Goal: Information Seeking & Learning: Compare options

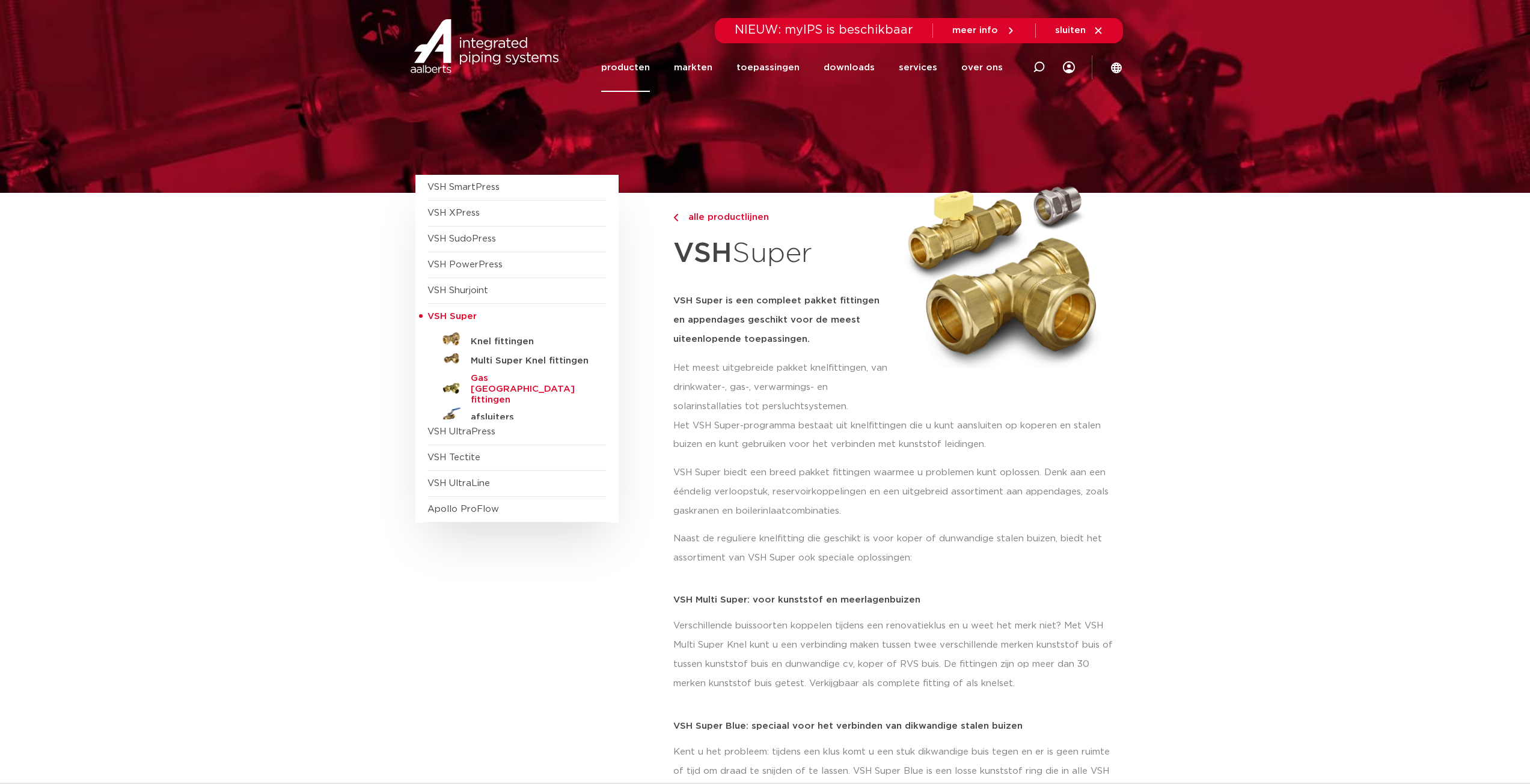
click at [488, 376] on h5 "Gas België fittingen" at bounding box center [530, 389] width 119 height 33
click at [440, 432] on span "VSH UltraPress" at bounding box center [461, 431] width 68 height 9
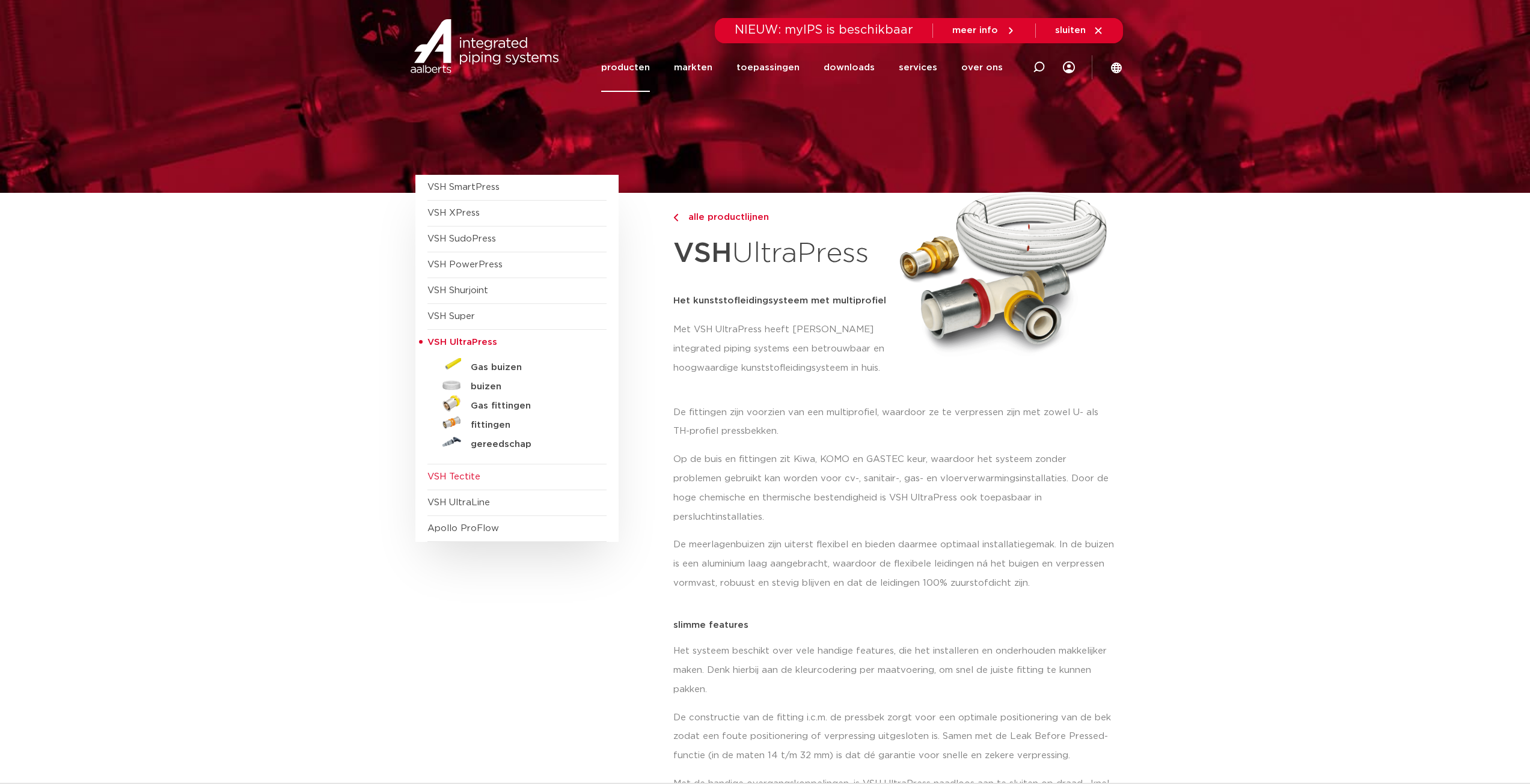
click at [460, 477] on span "VSH Tectite" at bounding box center [453, 477] width 53 height 9
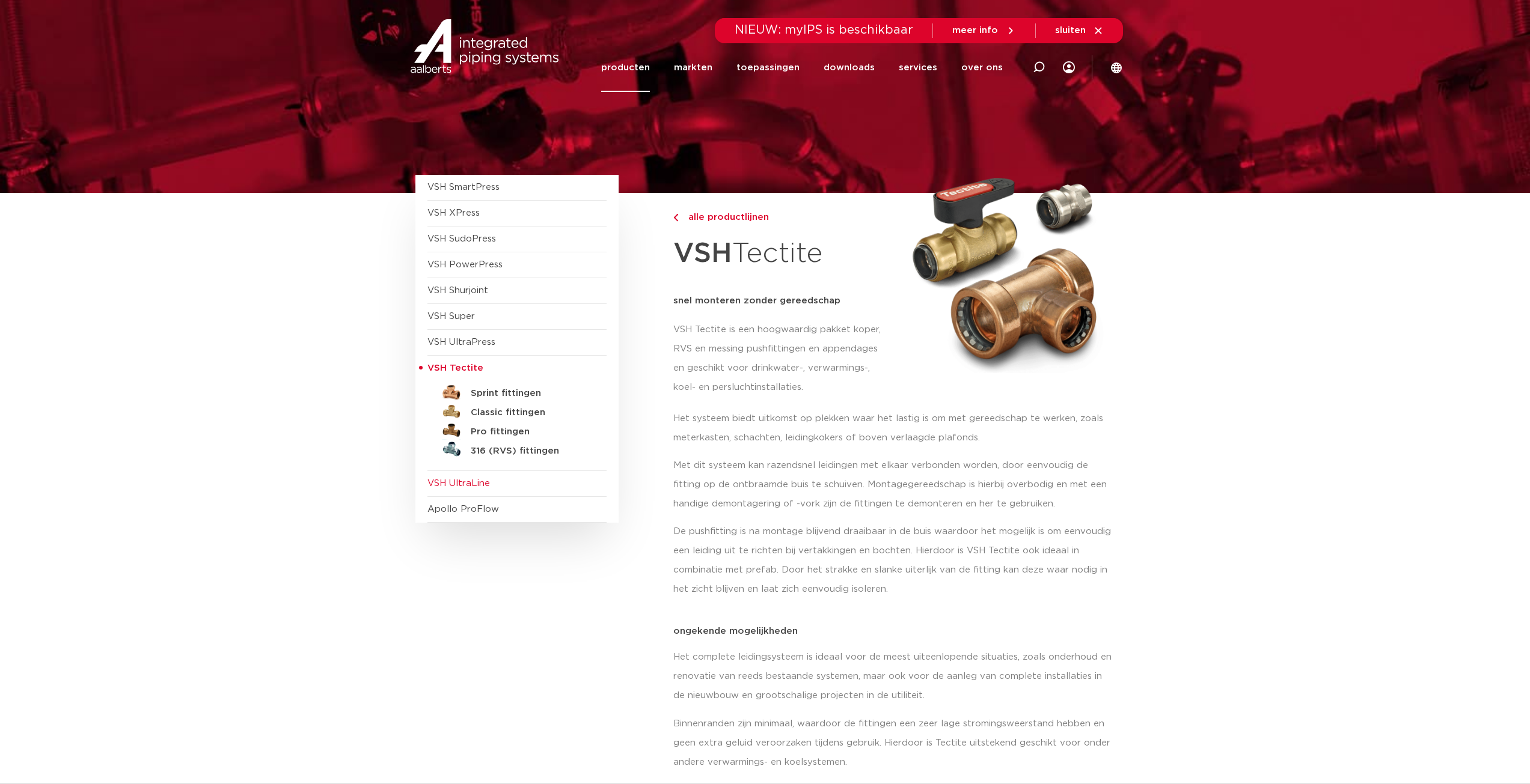
click at [447, 483] on span "VSH UltraLine" at bounding box center [458, 483] width 62 height 9
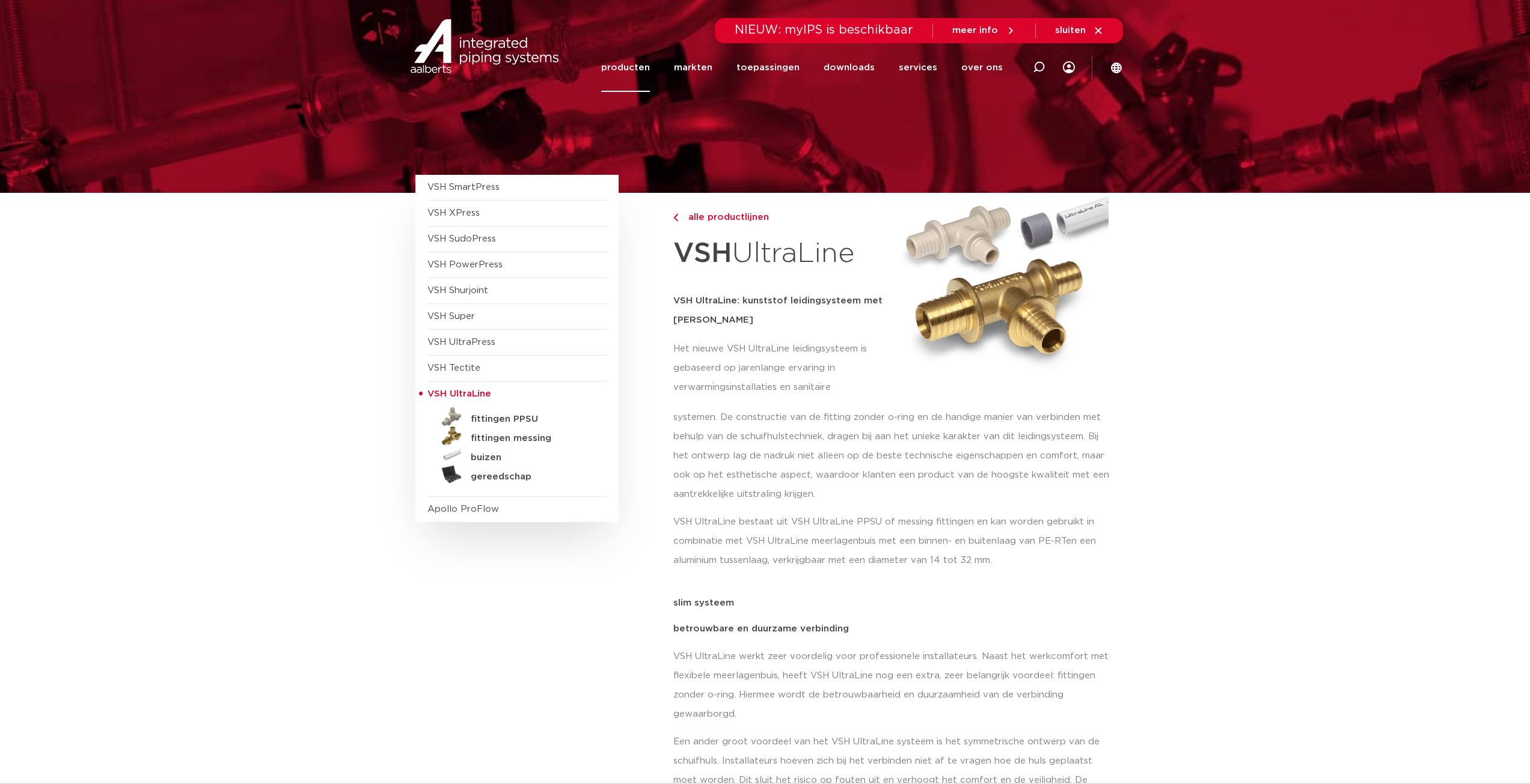
click at [468, 437] on link "fittingen messing" at bounding box center [516, 436] width 179 height 19
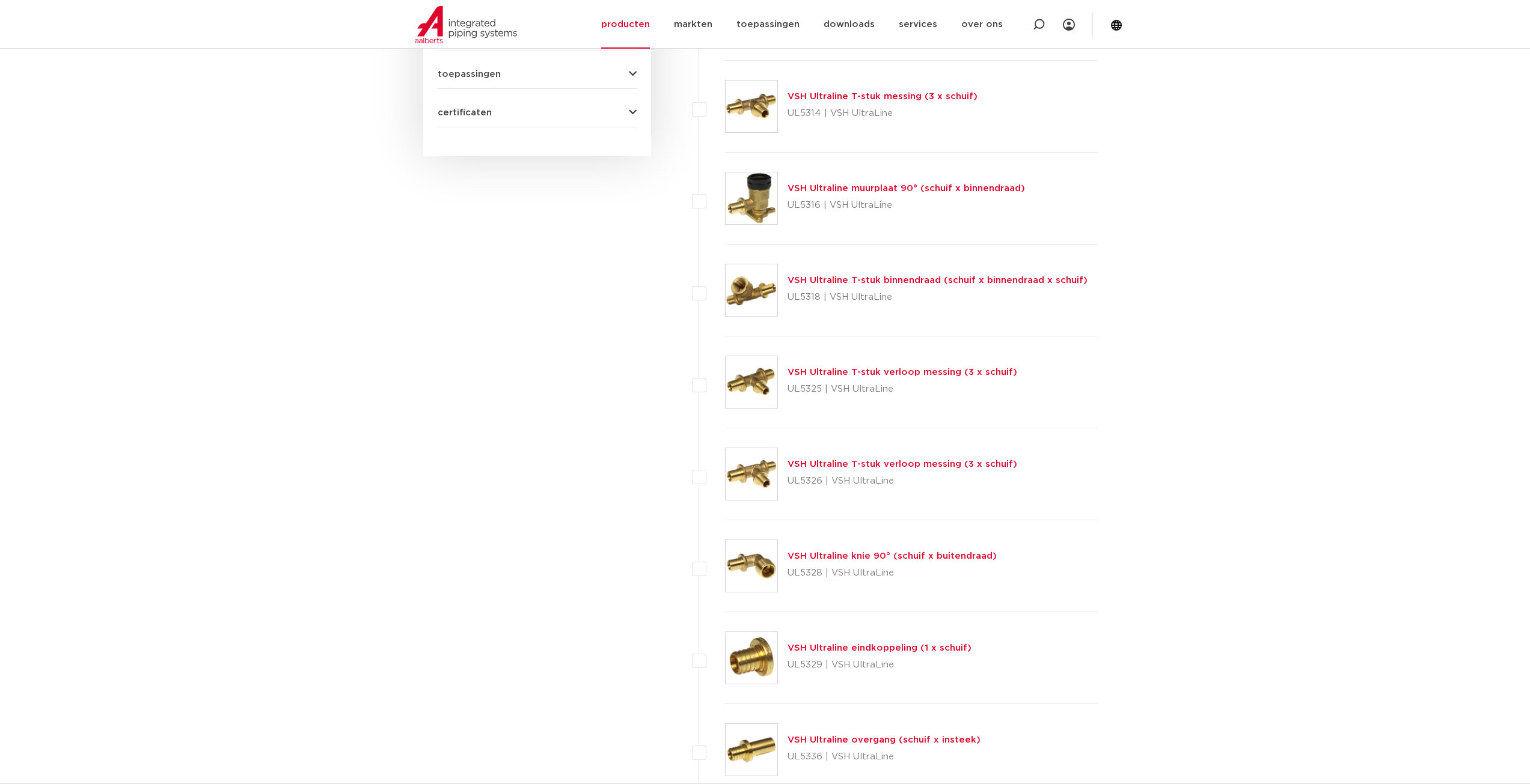
scroll to position [781, 0]
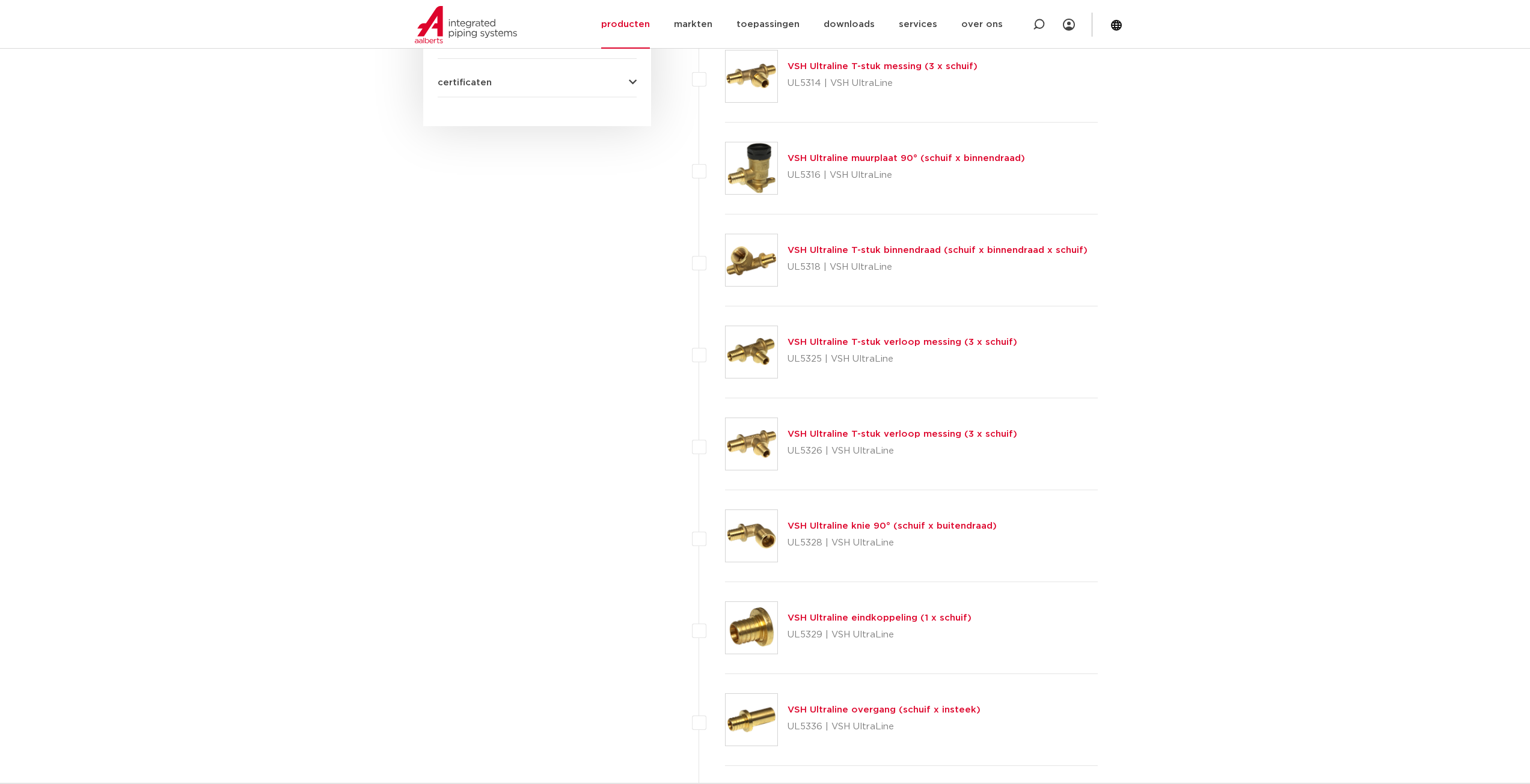
click at [827, 343] on link "VSH Ultraline T-stuk verloop messing (3 x schuif)" at bounding box center [902, 342] width 230 height 9
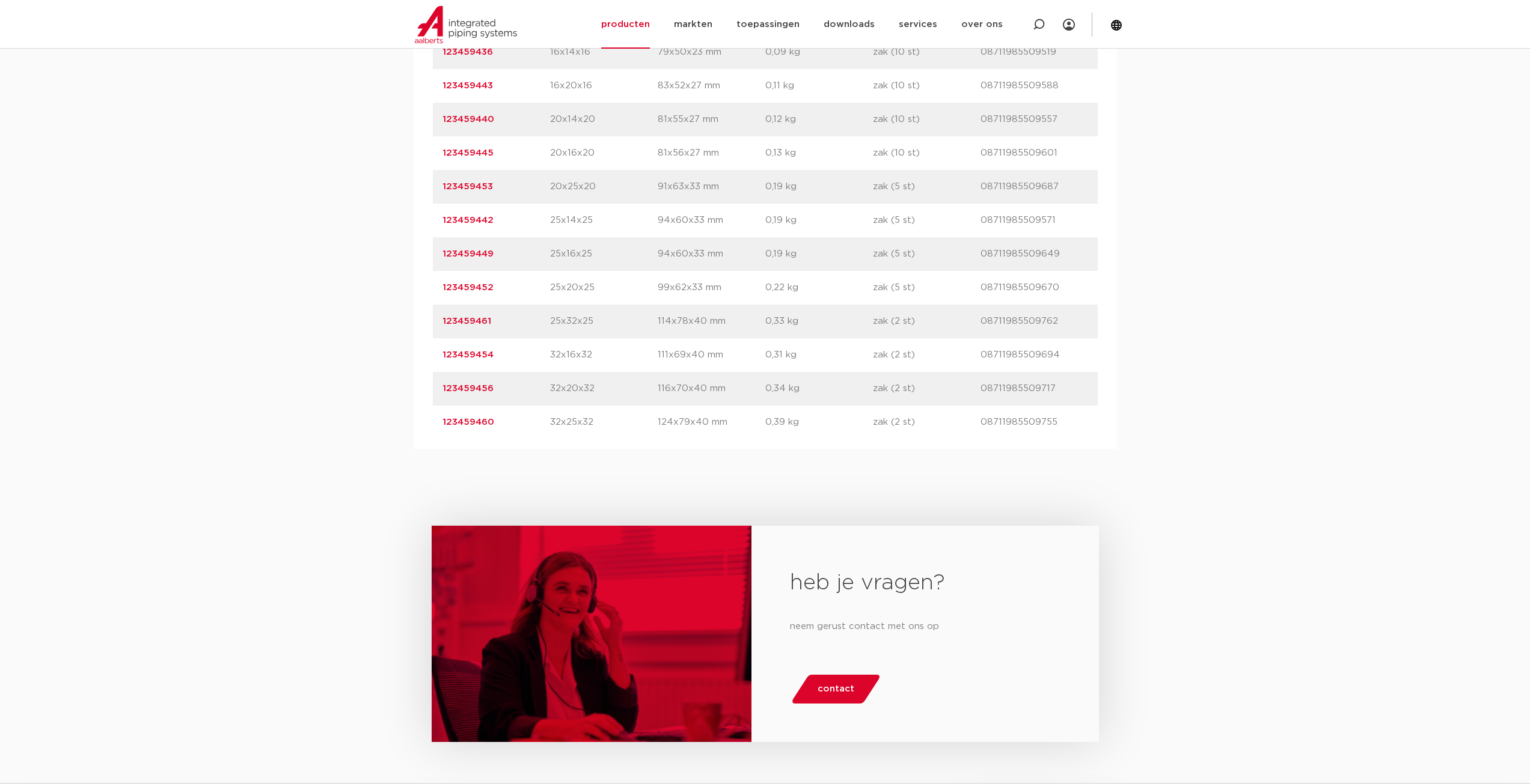
scroll to position [1081, 0]
